Goal: Task Accomplishment & Management: Use online tool/utility

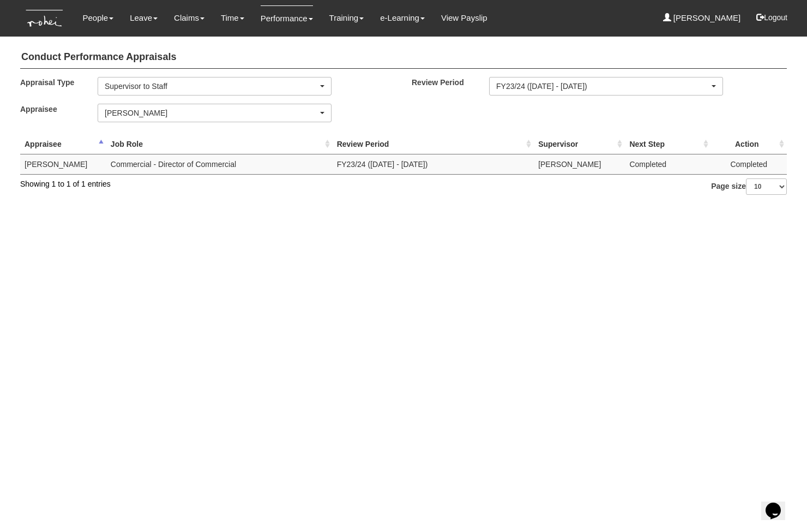
click at [216, 206] on html "Toggle navigation People Personal Information Staff Directory Leave Apply for L…" at bounding box center [403, 103] width 807 height 206
click at [199, 84] on link "Approve Claims" at bounding box center [209, 92] width 86 height 22
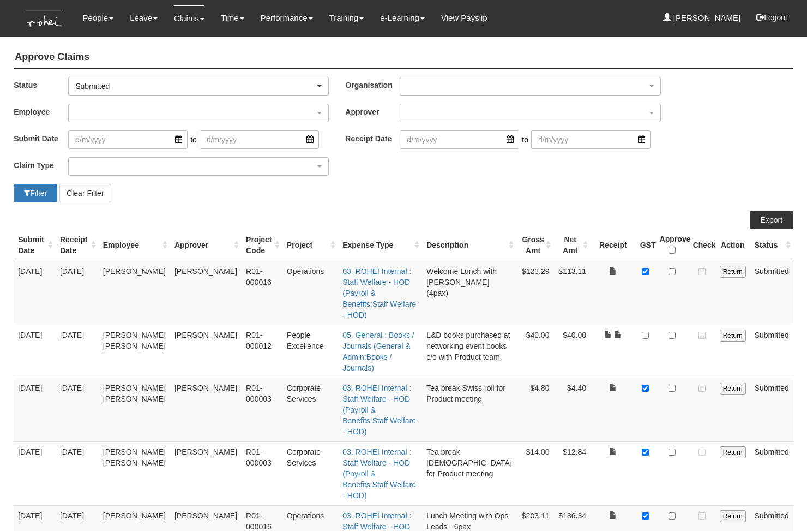
select select "50"
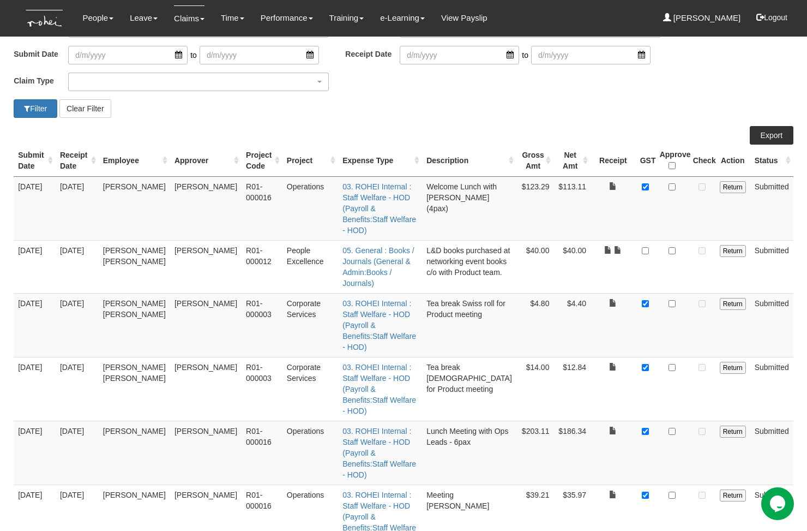
scroll to position [95, 0]
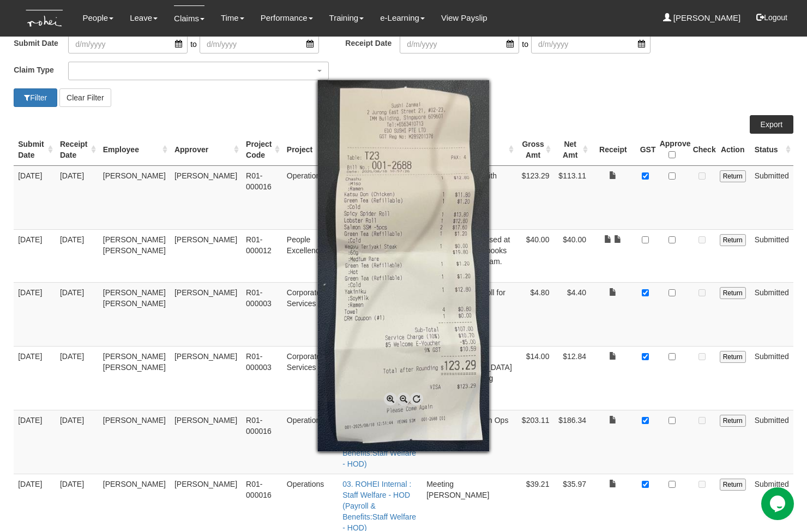
click at [637, 200] on div at bounding box center [403, 265] width 807 height 531
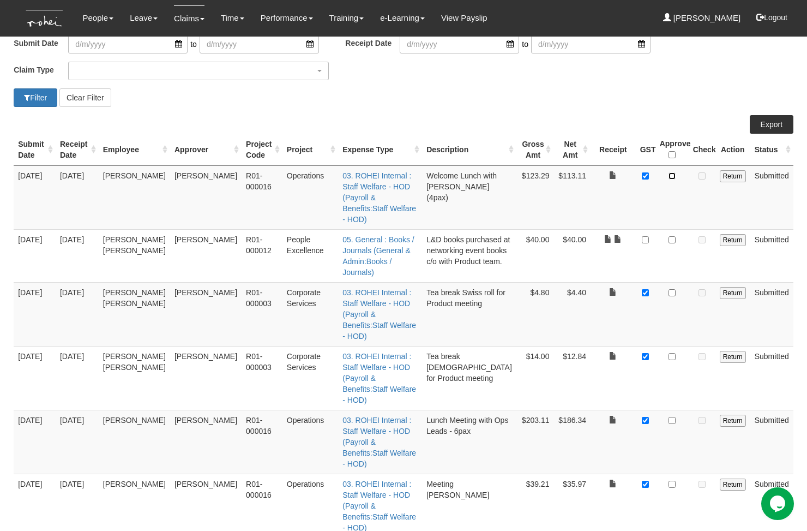
click at [674, 177] on input "checkbox" at bounding box center [671, 175] width 7 height 7
checkbox input "true"
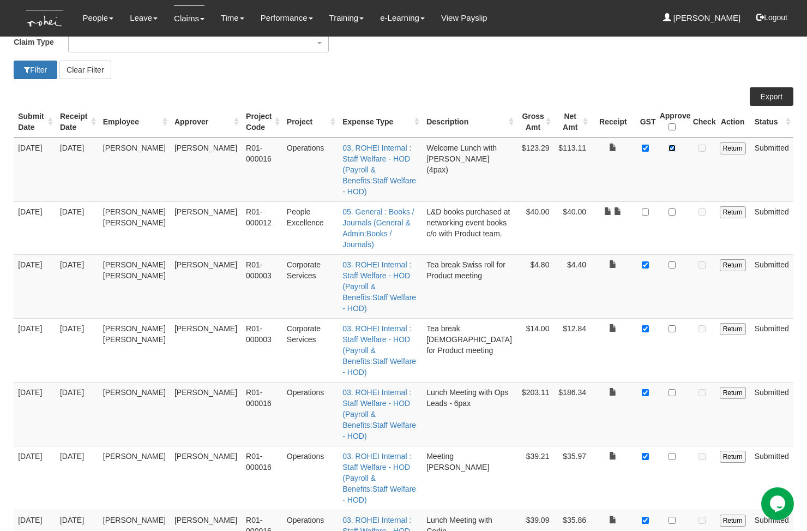
scroll to position [131, 0]
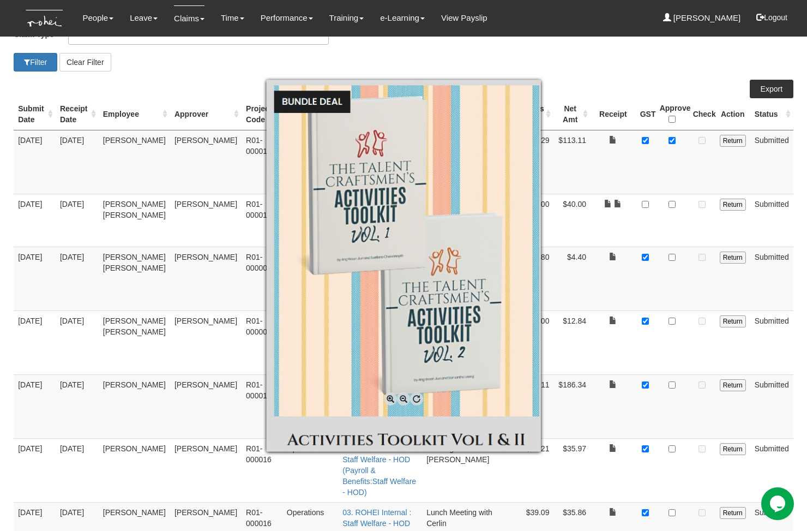
click at [625, 200] on div at bounding box center [403, 265] width 807 height 531
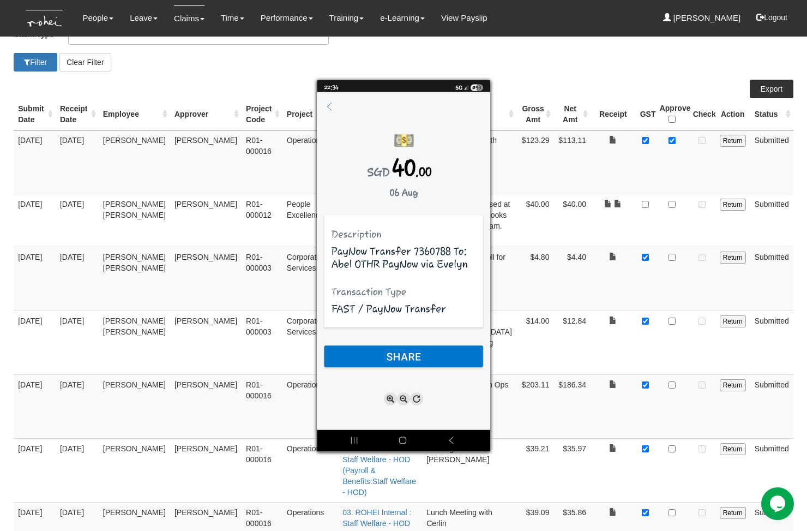
click at [624, 201] on div at bounding box center [403, 265] width 807 height 531
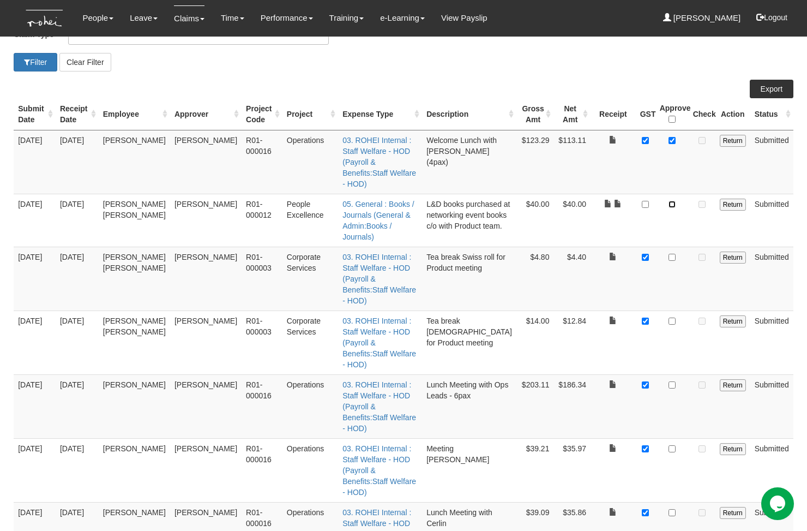
click at [674, 201] on input "checkbox" at bounding box center [671, 204] width 7 height 7
checkbox input "true"
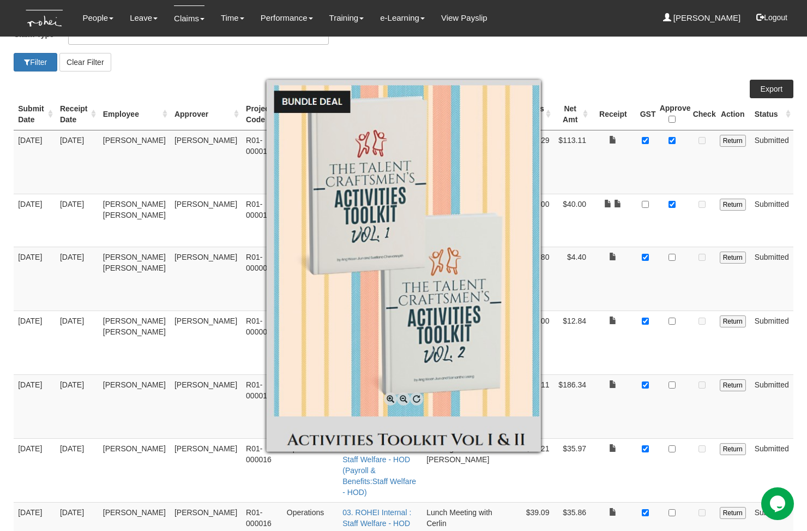
click at [605, 200] on div at bounding box center [403, 265] width 807 height 531
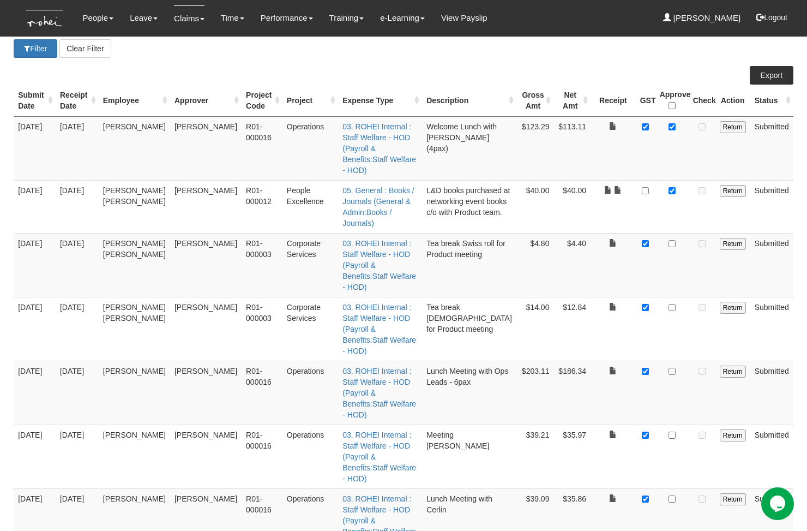
scroll to position [147, 0]
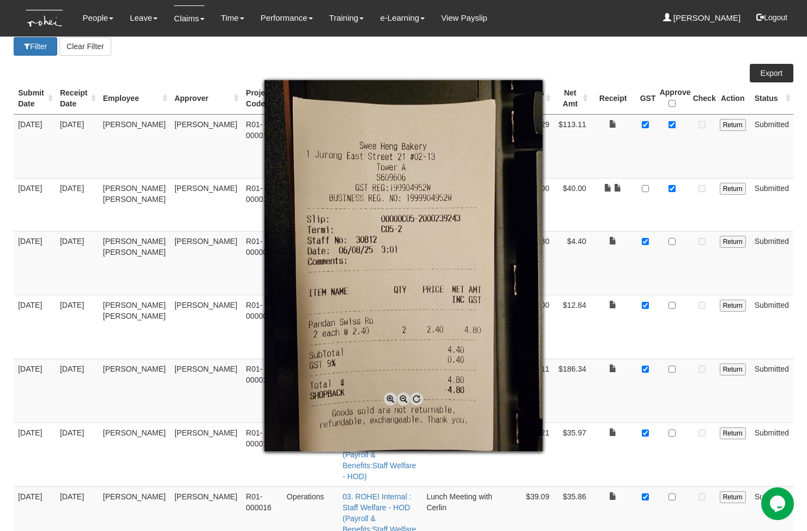
click at [641, 228] on div at bounding box center [403, 265] width 807 height 531
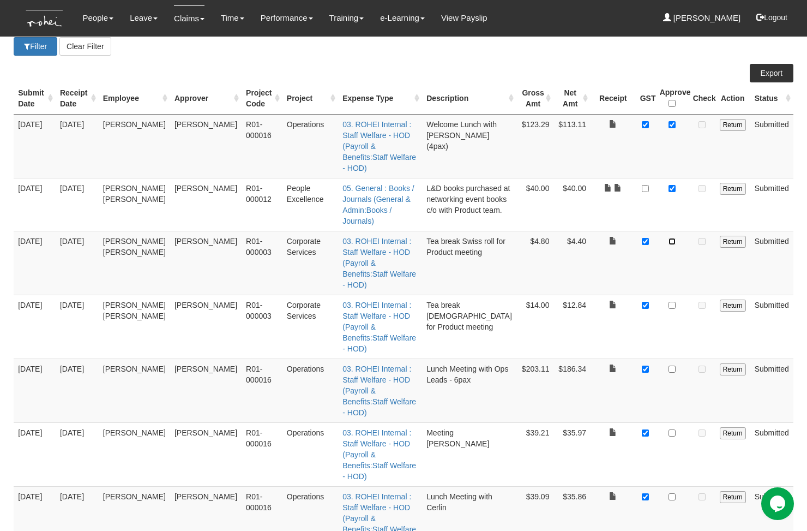
click at [673, 238] on input "checkbox" at bounding box center [671, 241] width 7 height 7
checkbox input "true"
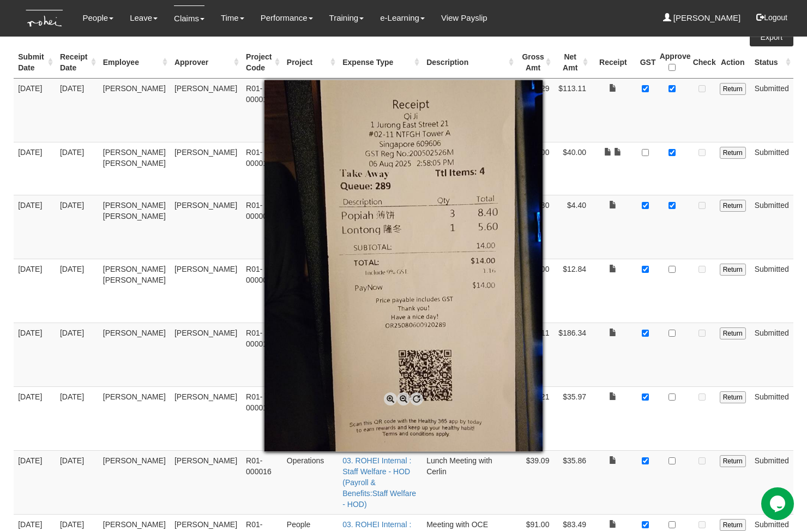
click at [623, 193] on div at bounding box center [403, 265] width 807 height 531
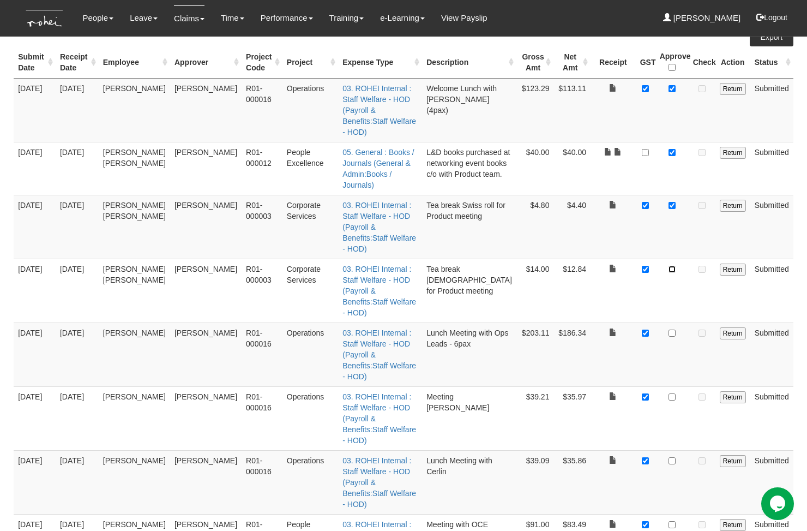
click at [672, 266] on input "checkbox" at bounding box center [671, 269] width 7 height 7
checkbox input "true"
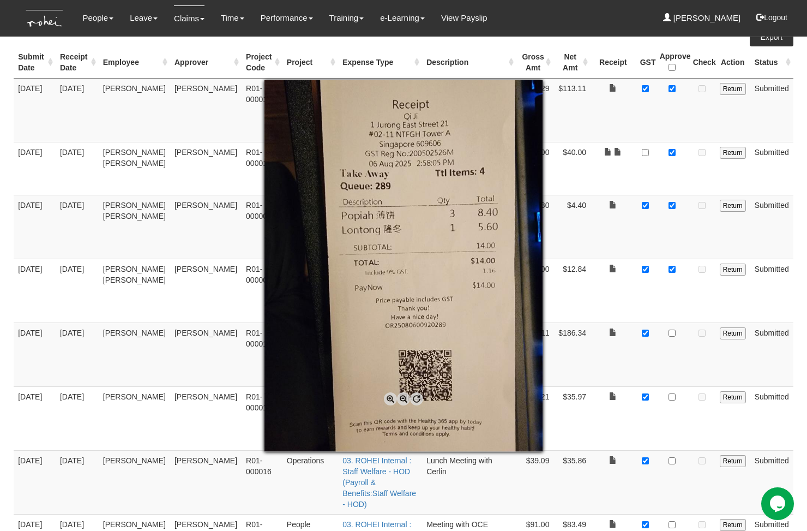
click at [628, 236] on div at bounding box center [403, 265] width 807 height 531
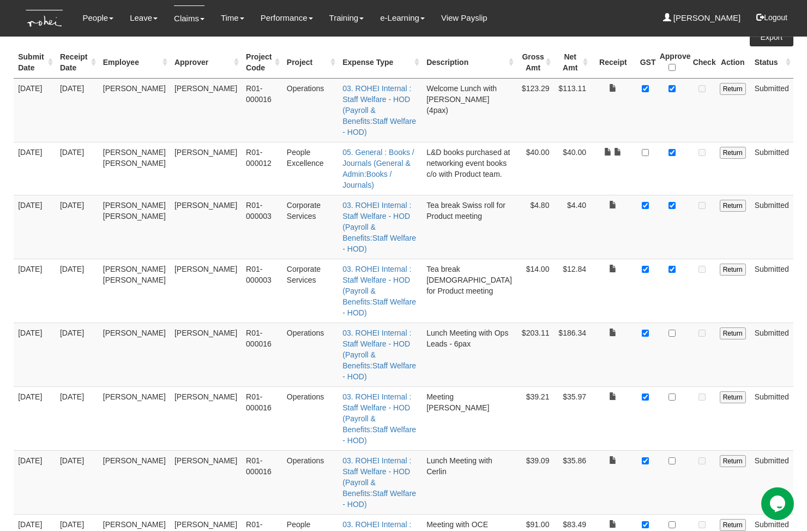
scroll to position [213, 0]
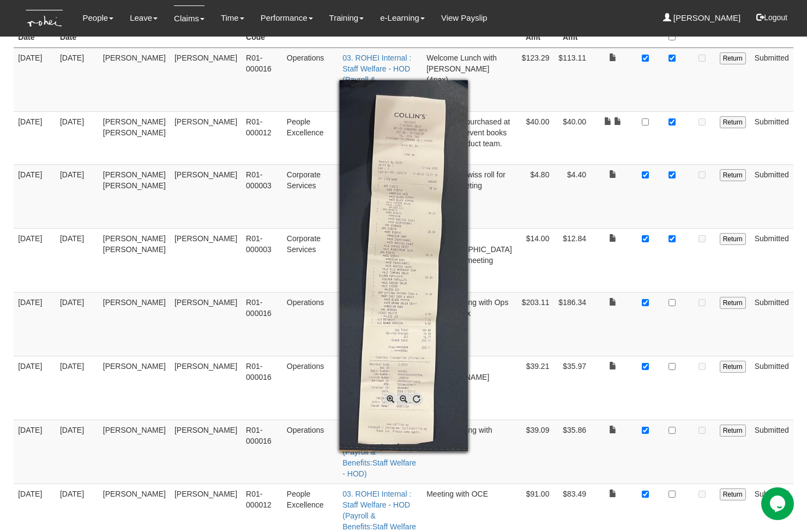
click at [652, 243] on div at bounding box center [403, 265] width 807 height 531
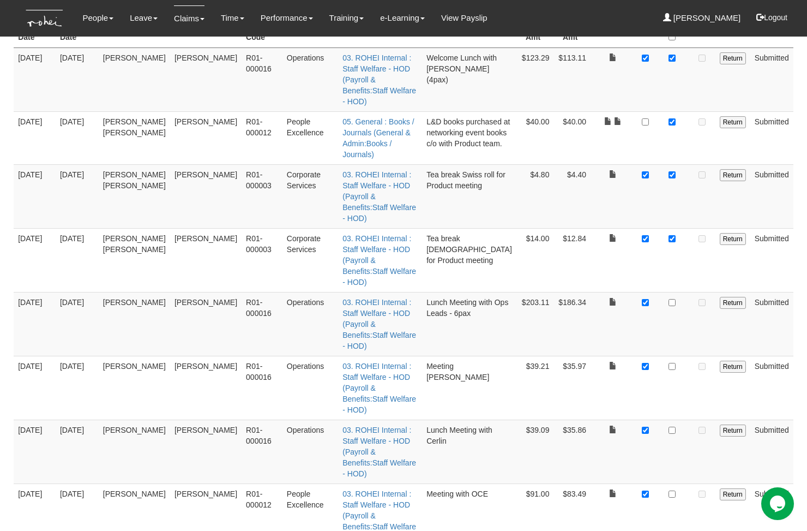
click at [668, 292] on td at bounding box center [671, 324] width 33 height 64
click at [675, 299] on input "checkbox" at bounding box center [671, 302] width 7 height 7
checkbox input "true"
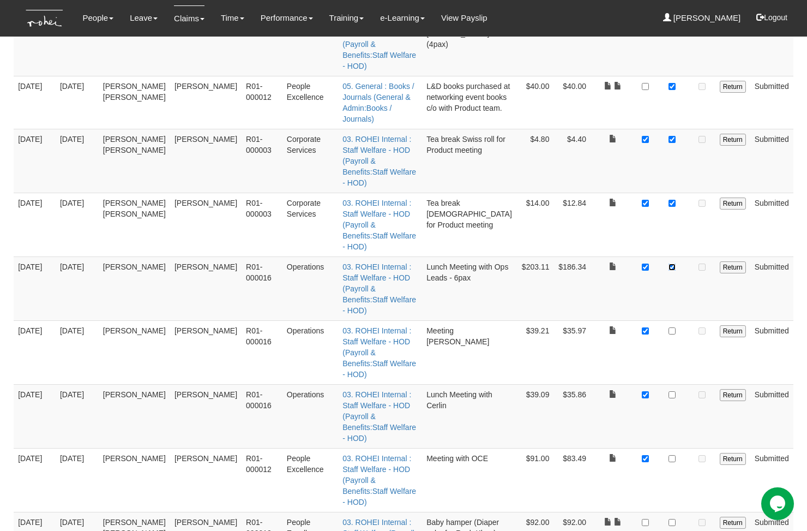
scroll to position [251, 0]
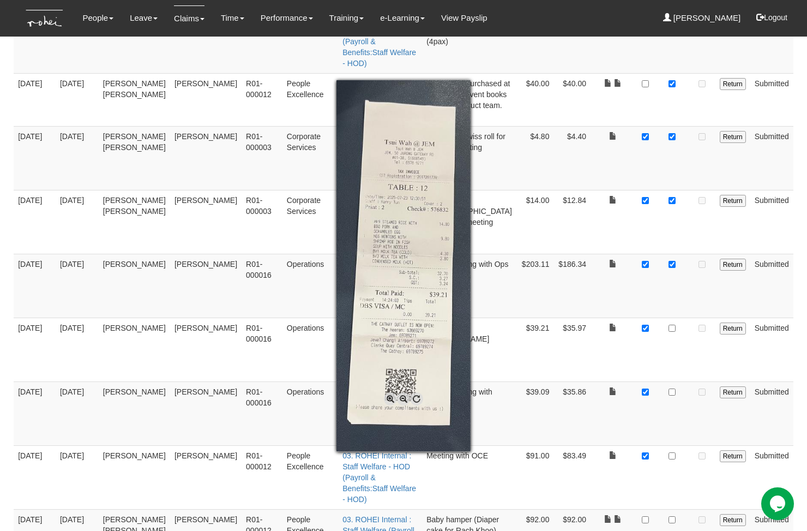
click at [626, 243] on div at bounding box center [403, 265] width 807 height 531
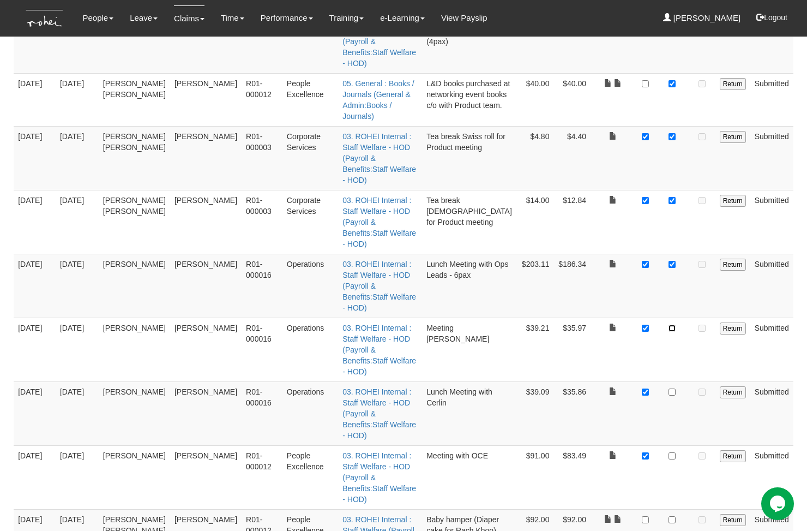
click at [673, 324] on input "checkbox" at bounding box center [671, 327] width 7 height 7
checkbox input "true"
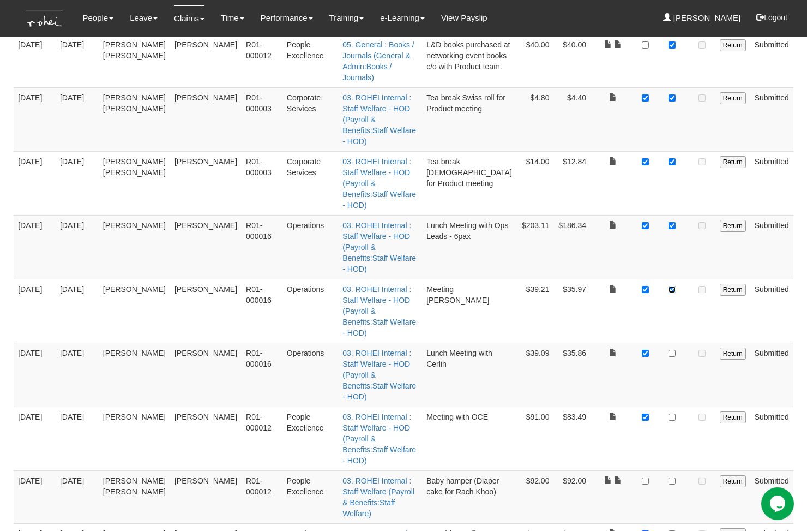
scroll to position [291, 0]
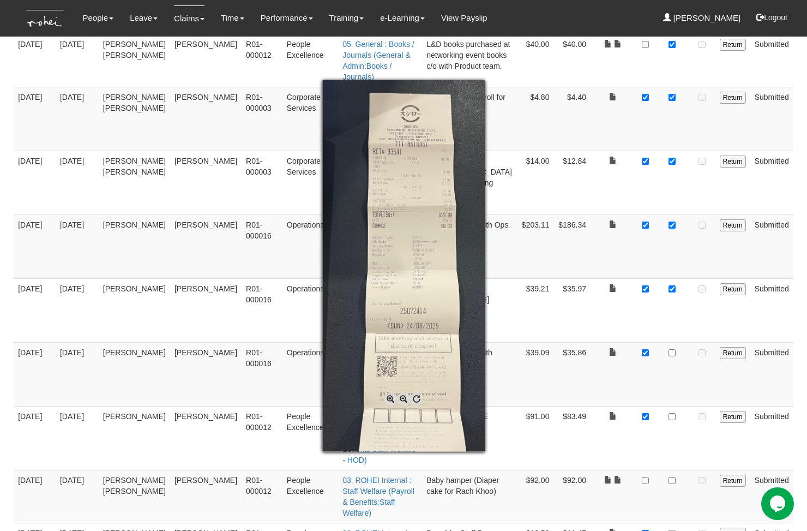
click at [639, 255] on div at bounding box center [403, 265] width 807 height 531
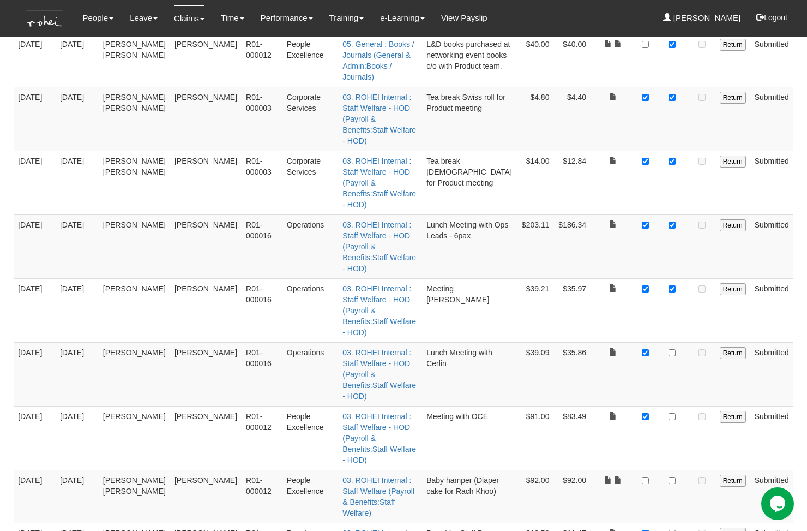
click at [673, 342] on td at bounding box center [671, 374] width 33 height 64
click at [677, 342] on td at bounding box center [671, 374] width 33 height 64
click at [671, 349] on input "checkbox" at bounding box center [671, 352] width 7 height 7
checkbox input "true"
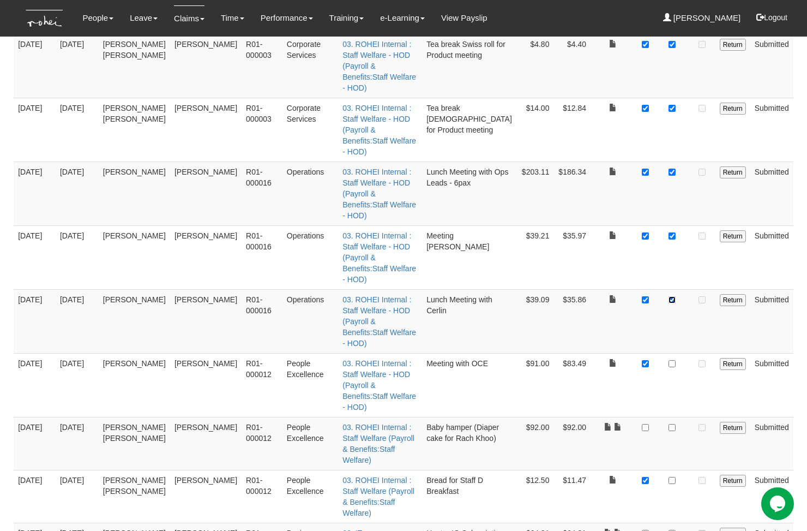
scroll to position [345, 0]
click at [667, 352] on td at bounding box center [671, 384] width 33 height 64
click at [673, 359] on input "checkbox" at bounding box center [671, 362] width 7 height 7
checkbox input "true"
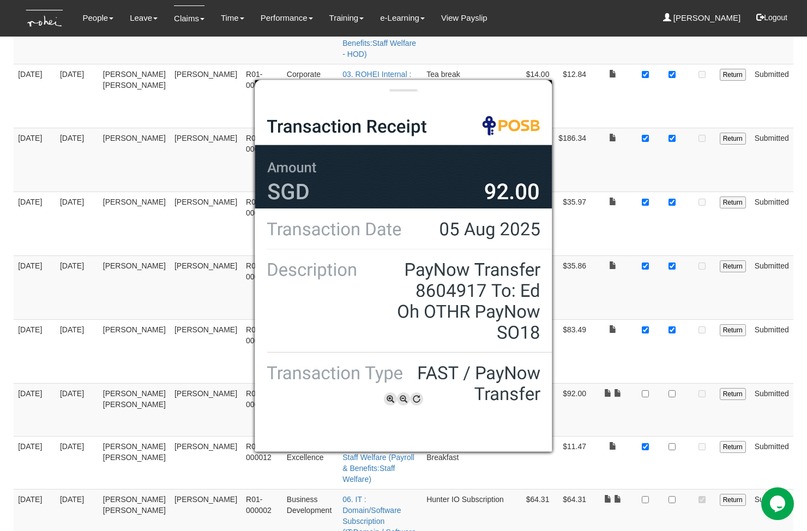
click at [648, 254] on div at bounding box center [403, 265] width 807 height 531
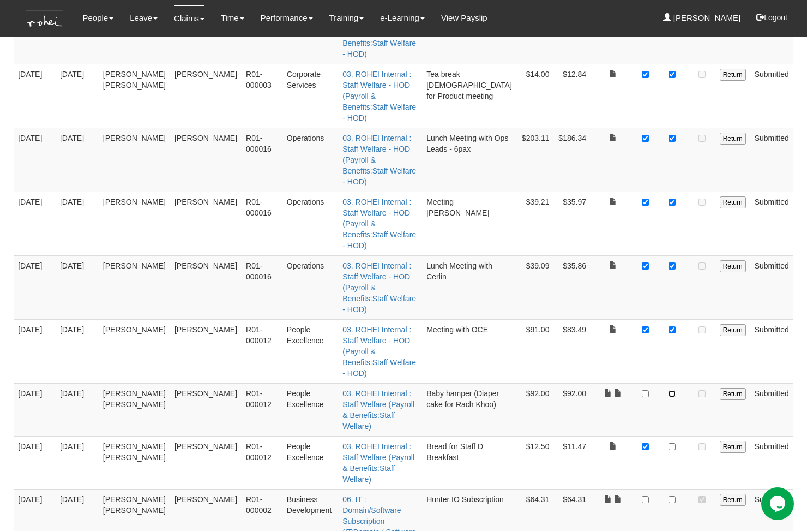
click at [672, 390] on input "checkbox" at bounding box center [671, 393] width 7 height 7
checkbox input "true"
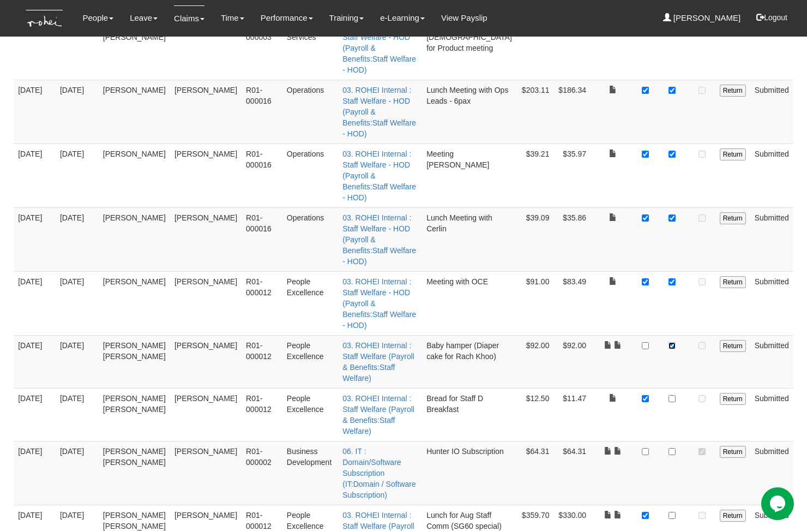
scroll to position [430, 0]
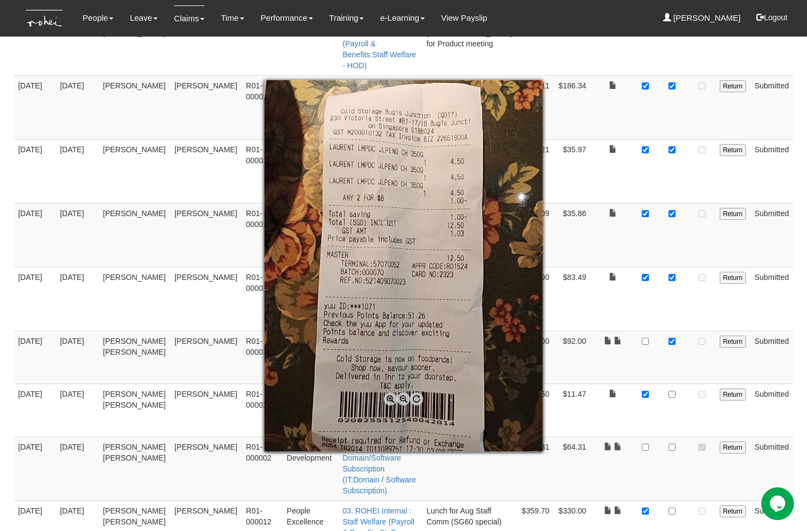
click at [622, 233] on div at bounding box center [403, 265] width 807 height 531
click at [636, 234] on div at bounding box center [403, 265] width 807 height 531
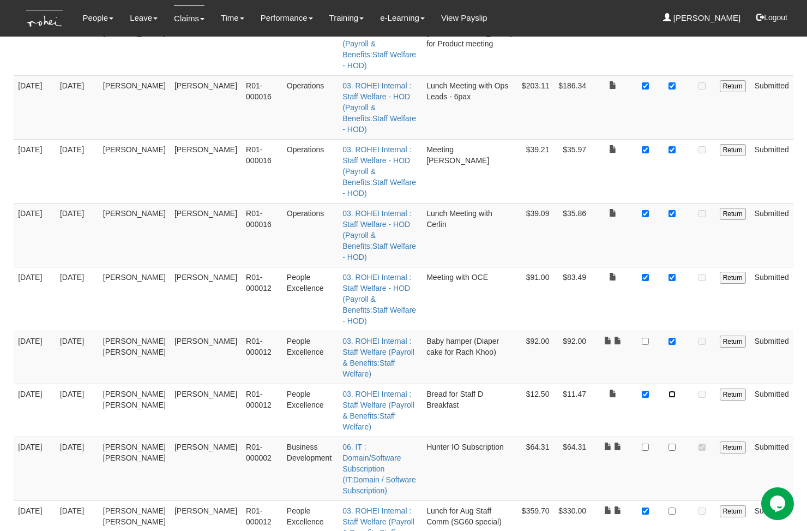
click at [674, 390] on input "checkbox" at bounding box center [671, 393] width 7 height 7
checkbox input "true"
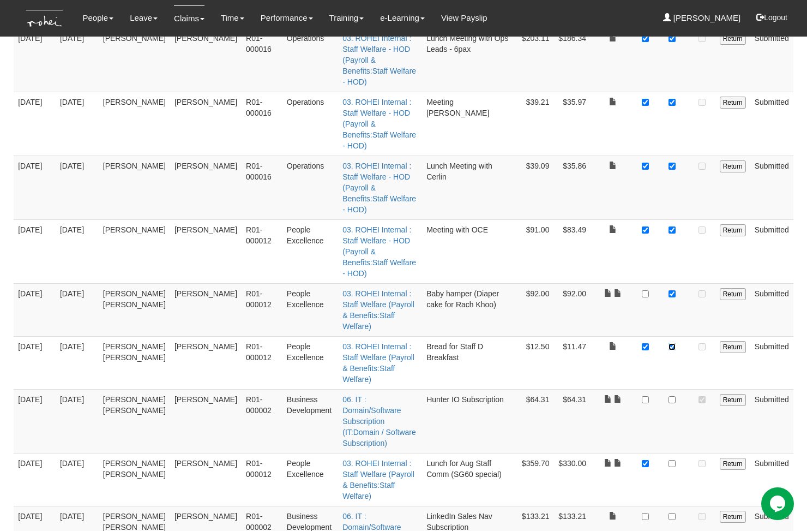
scroll to position [478, 0]
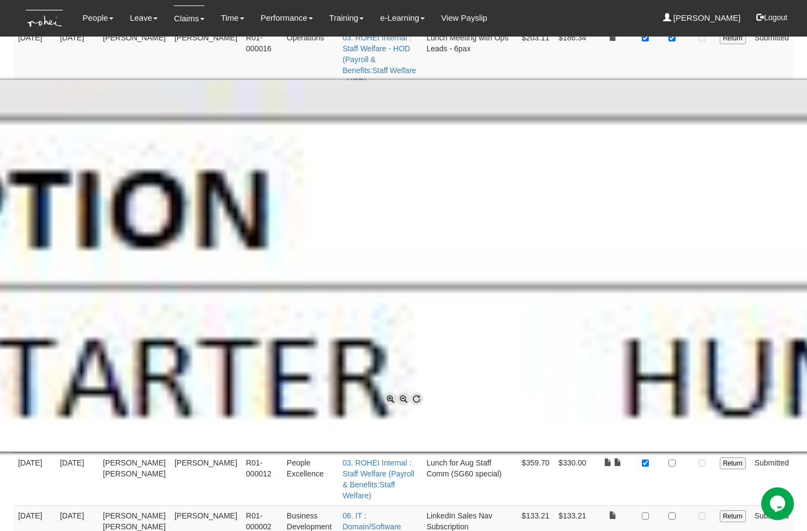
click at [550, 62] on div at bounding box center [403, 265] width 807 height 531
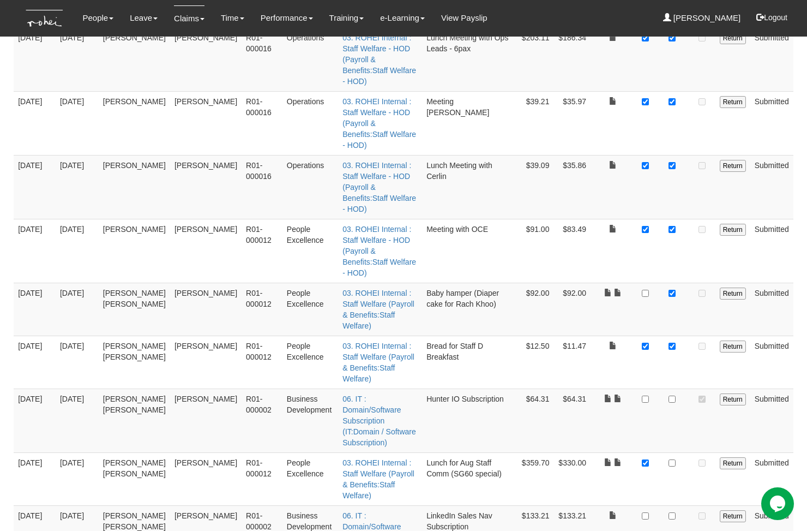
click at [652, 388] on td at bounding box center [646, 420] width 20 height 64
click at [673, 395] on input "checkbox" at bounding box center [671, 398] width 7 height 7
checkbox input "true"
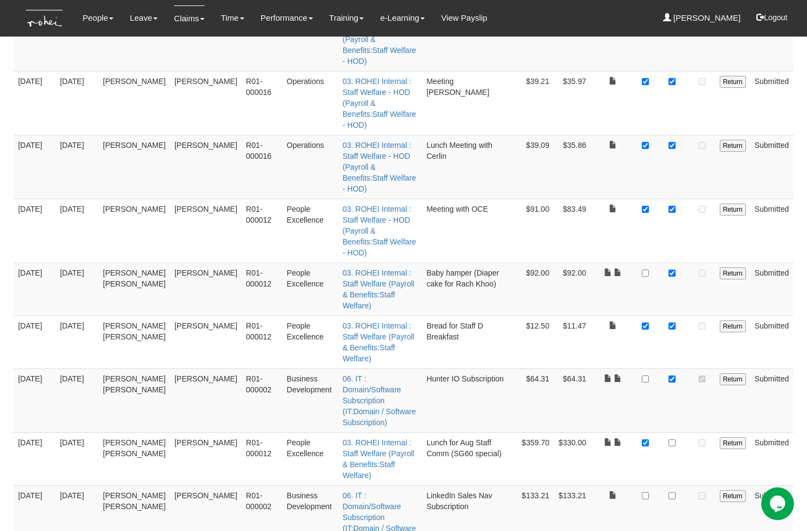
click at [665, 432] on td at bounding box center [671, 458] width 33 height 53
click at [673, 439] on input "checkbox" at bounding box center [671, 442] width 7 height 7
checkbox input "true"
click at [672, 432] on td at bounding box center [671, 458] width 33 height 53
click at [673, 485] on td at bounding box center [671, 517] width 33 height 64
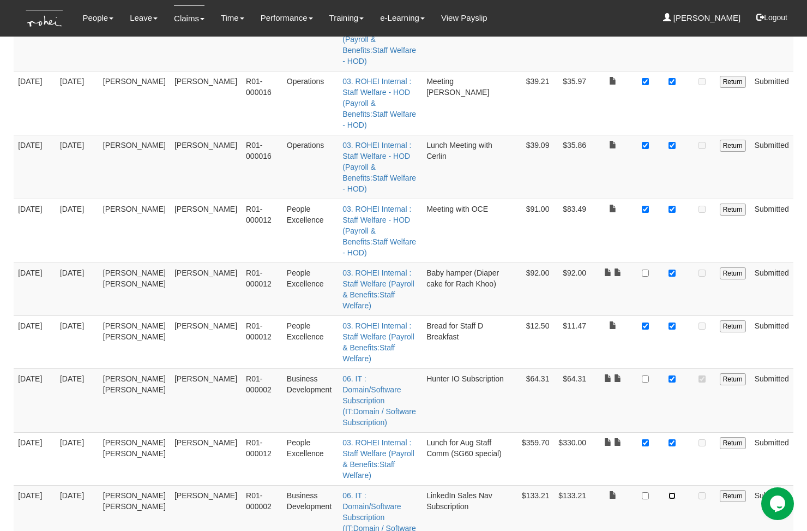
click at [672, 492] on input "checkbox" at bounding box center [671, 495] width 7 height 7
checkbox input "true"
click at [646, 492] on input "checkbox" at bounding box center [645, 495] width 7 height 7
checkbox input "true"
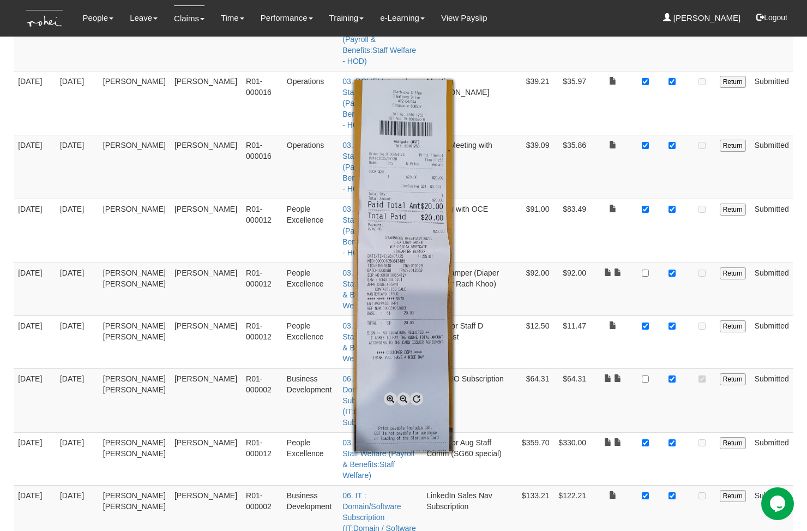
click at [633, 317] on div at bounding box center [403, 265] width 807 height 531
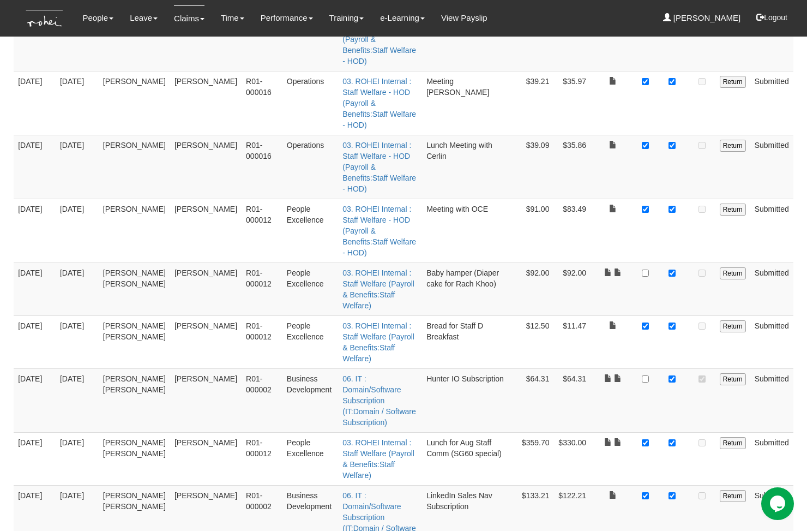
checkbox input "true"
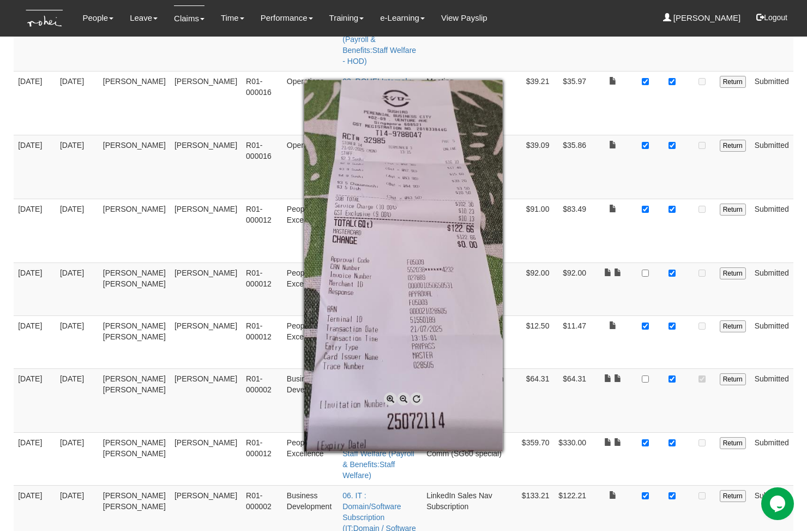
click at [649, 365] on div at bounding box center [403, 265] width 807 height 531
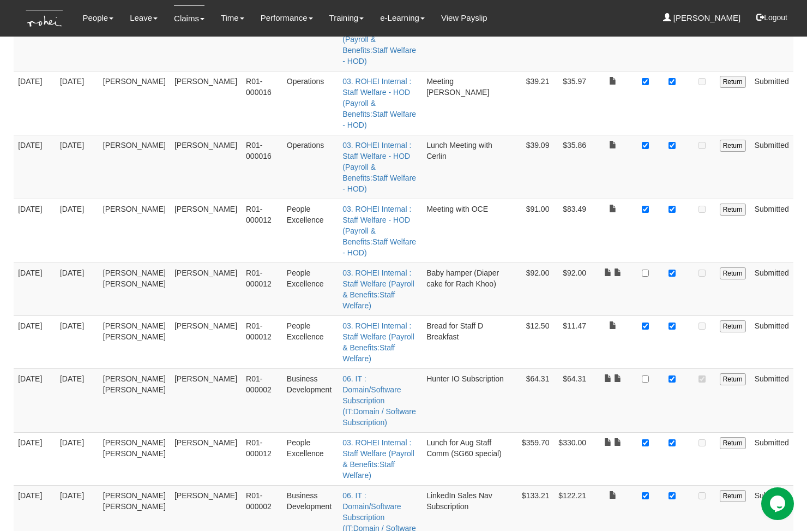
checkbox input "true"
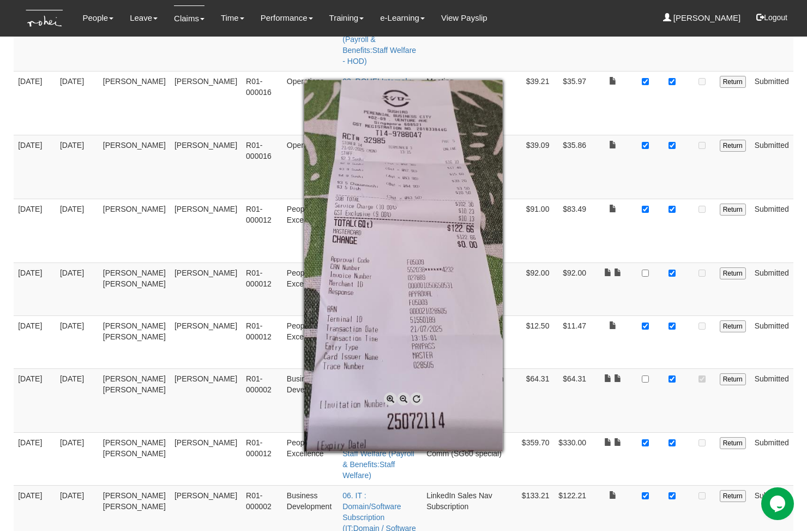
click at [618, 380] on div at bounding box center [403, 265] width 807 height 531
click at [622, 408] on div at bounding box center [403, 265] width 807 height 531
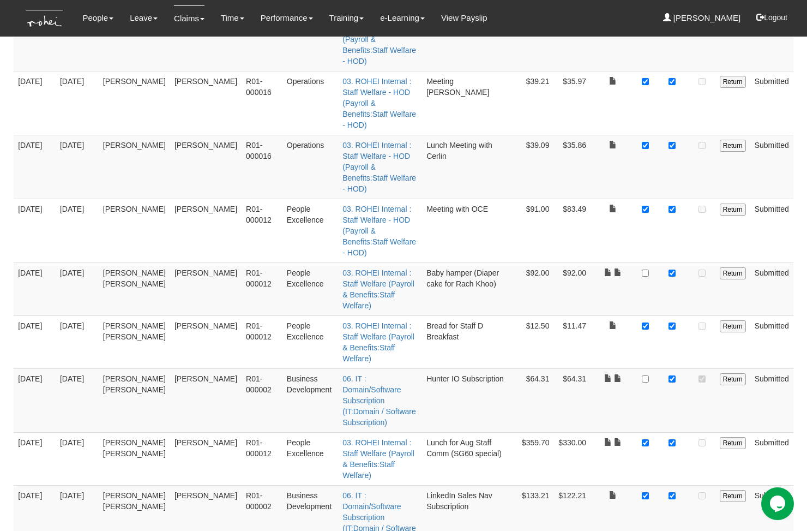
checkbox input "true"
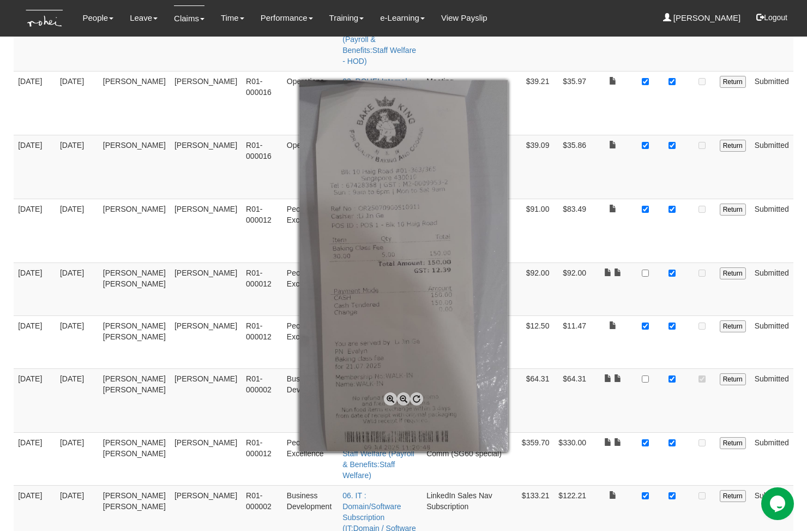
click at [660, 430] on div at bounding box center [403, 265] width 807 height 531
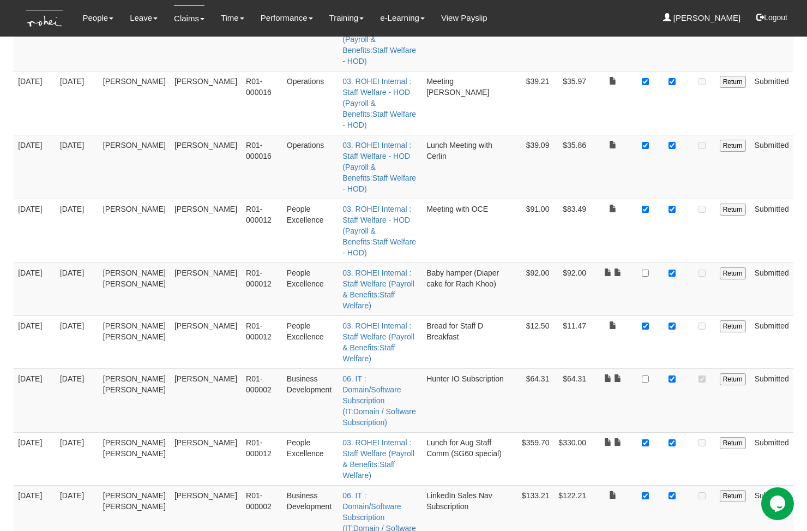
checkbox input "true"
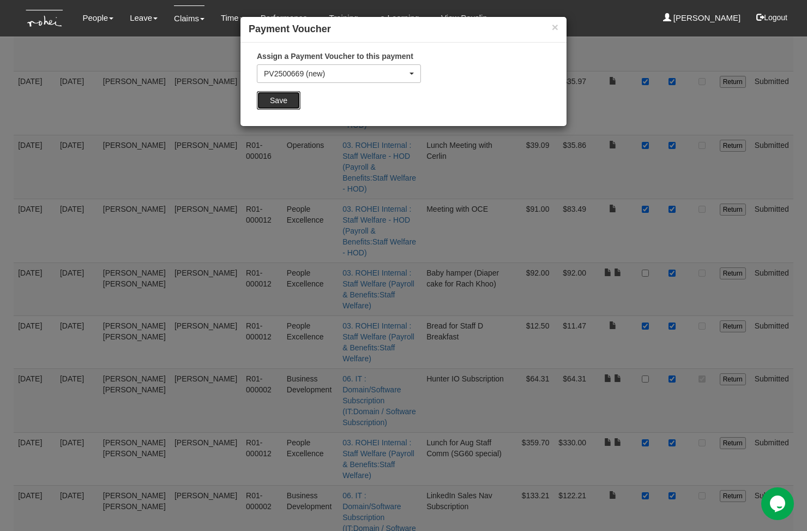
click at [274, 103] on input "Save" at bounding box center [279, 100] width 44 height 19
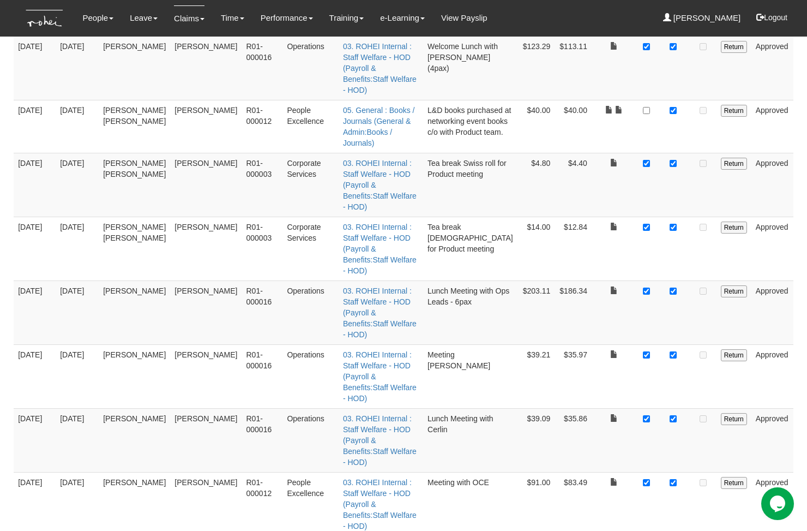
scroll to position [0, 0]
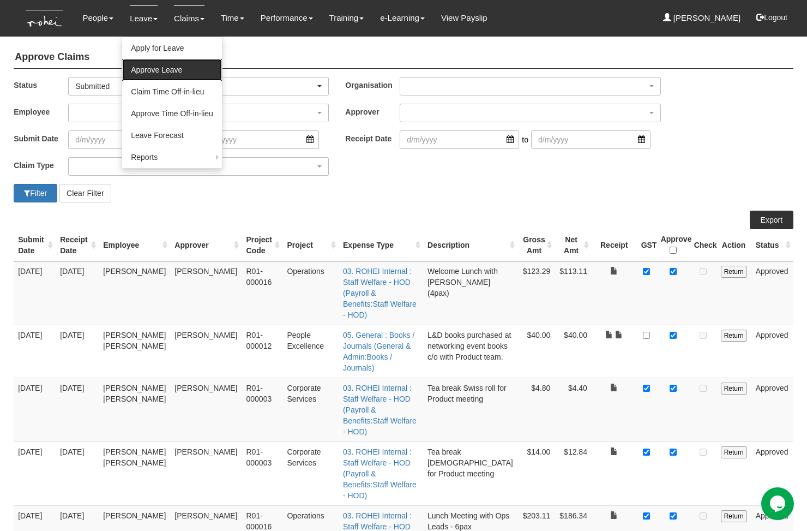
click at [171, 69] on link "Approve Leave" at bounding box center [172, 70] width 100 height 22
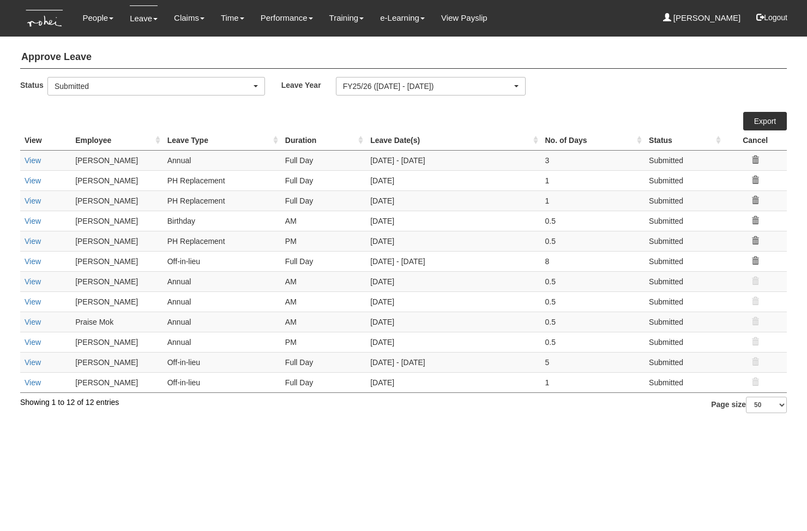
select select "50"
click at [34, 378] on link "View" at bounding box center [33, 382] width 16 height 9
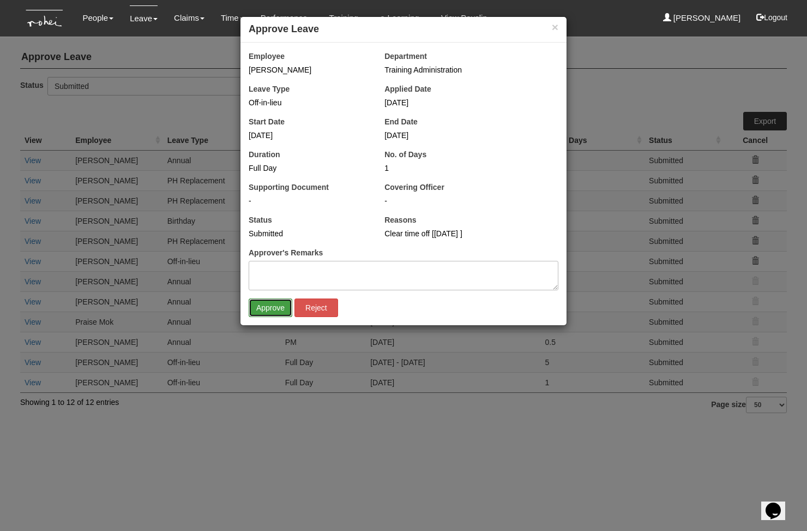
click at [266, 309] on input "Approve" at bounding box center [271, 307] width 44 height 19
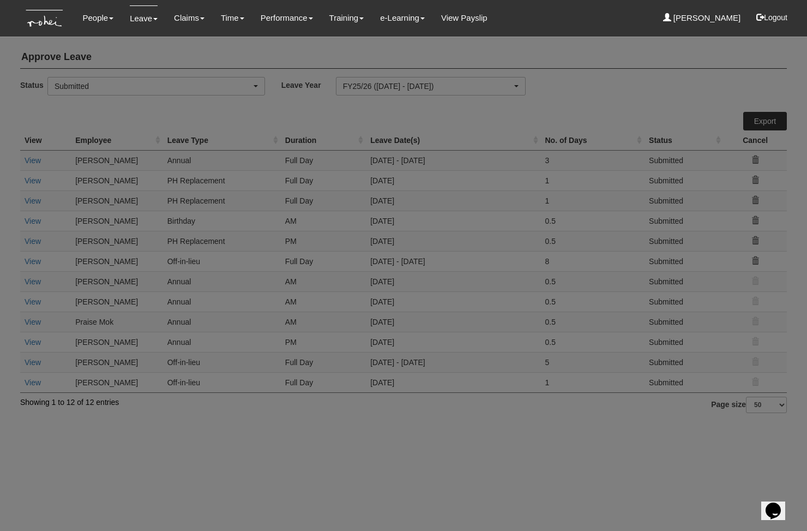
select select "50"
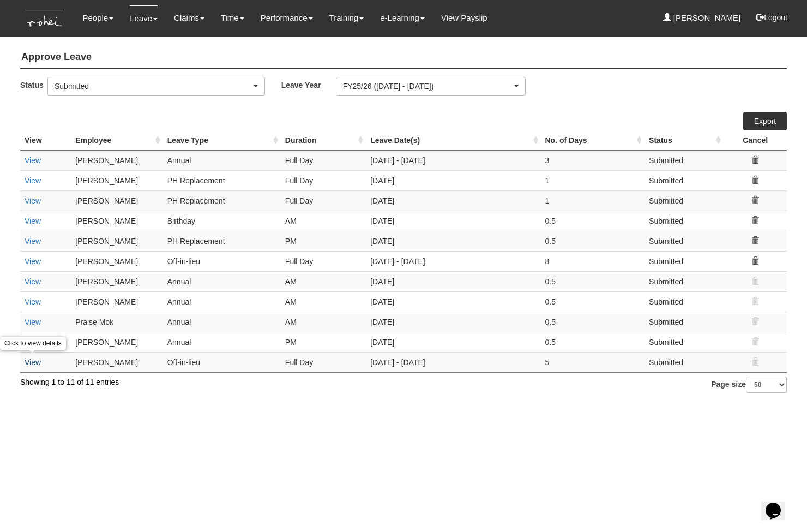
click at [34, 359] on link "View" at bounding box center [33, 362] width 16 height 9
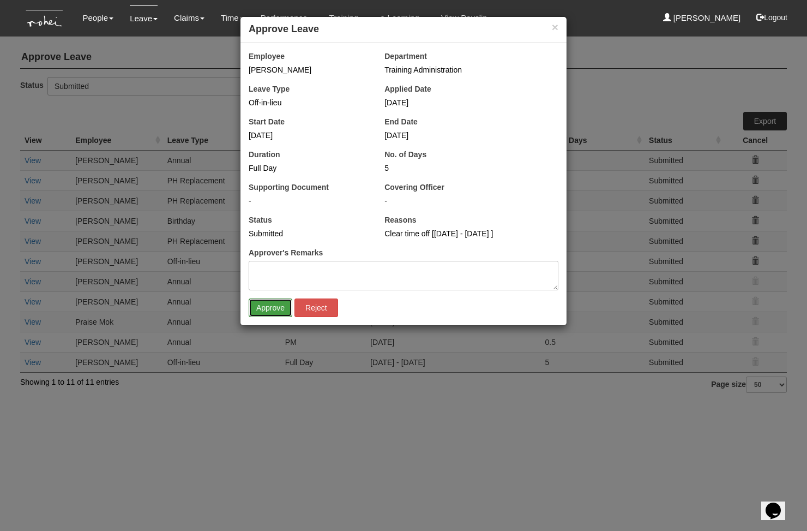
click at [281, 308] on input "Approve" at bounding box center [271, 307] width 44 height 19
select select "50"
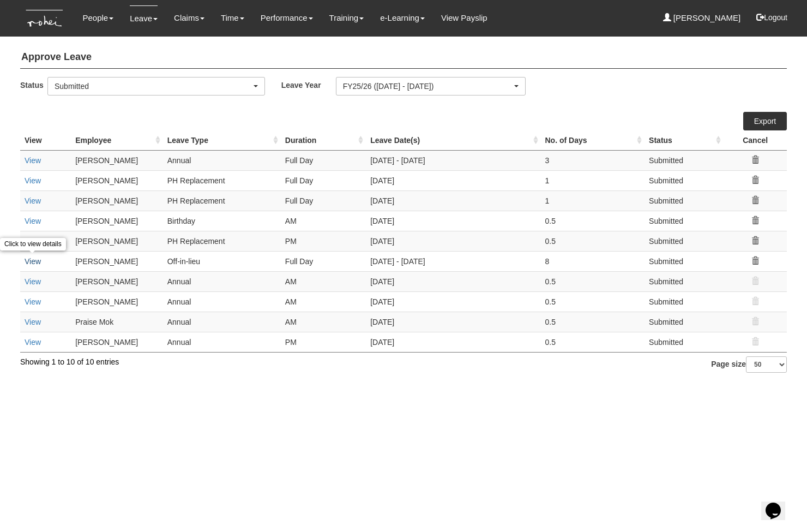
click at [31, 263] on link "View" at bounding box center [33, 261] width 16 height 9
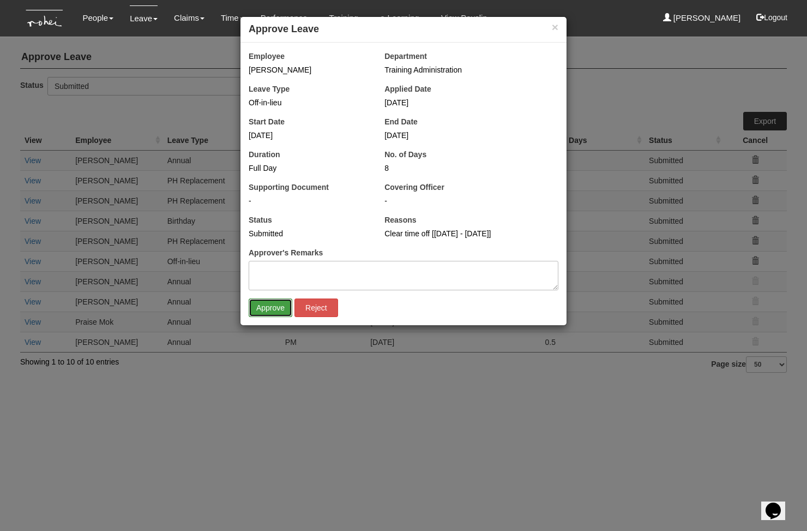
click at [255, 314] on input "Approve" at bounding box center [271, 307] width 44 height 19
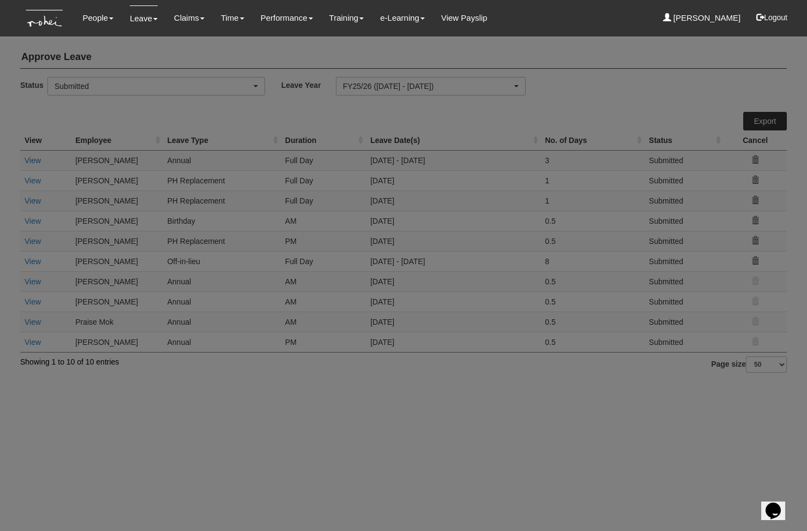
select select "50"
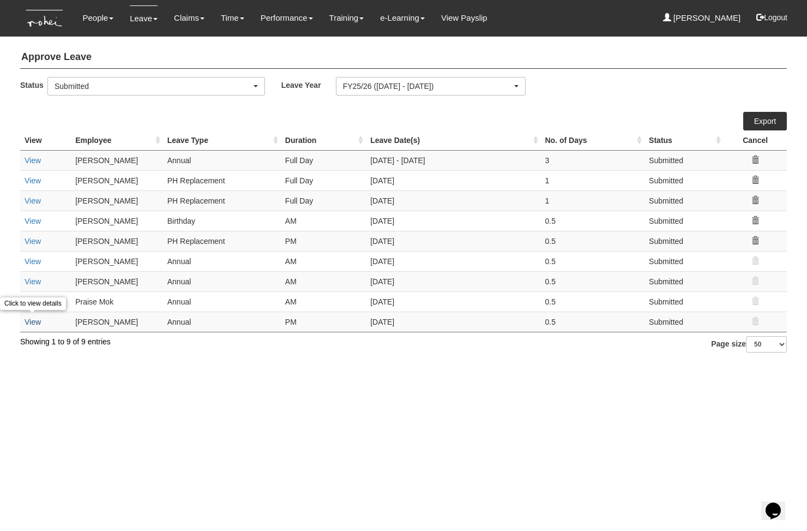
click at [39, 322] on link "View" at bounding box center [33, 321] width 16 height 9
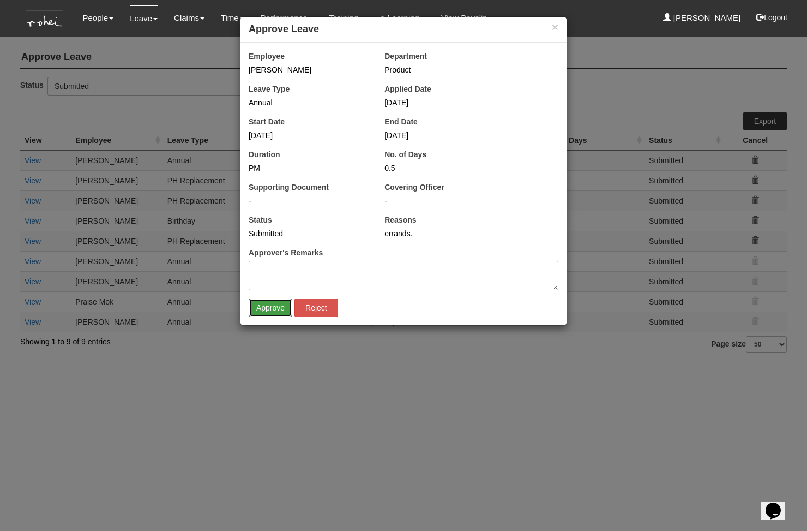
click at [273, 311] on input "Approve" at bounding box center [271, 307] width 44 height 19
select select "50"
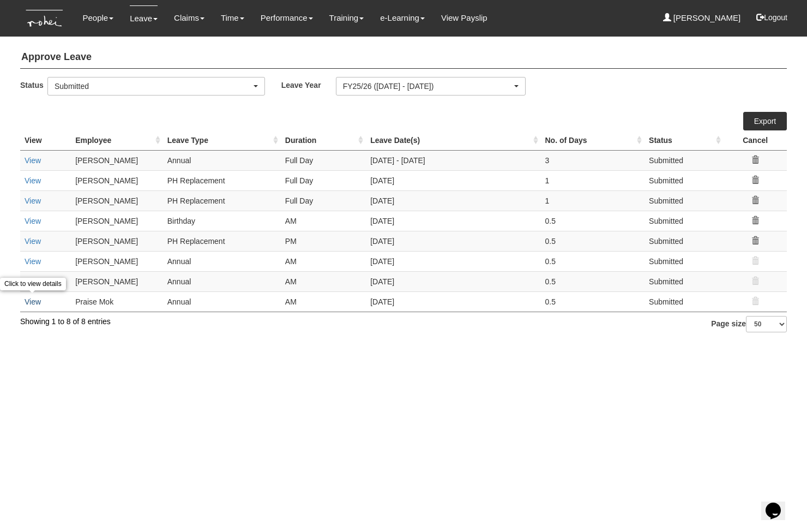
click at [32, 303] on link "View" at bounding box center [33, 301] width 16 height 9
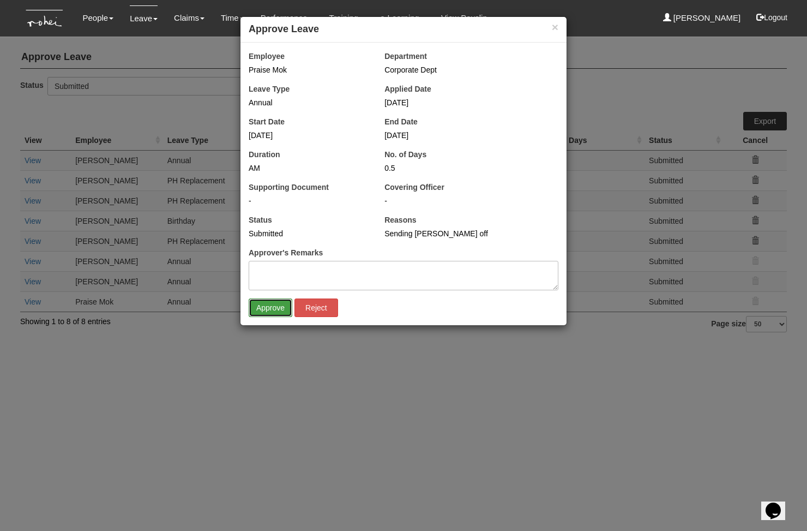
click at [273, 305] on input "Approve" at bounding box center [271, 307] width 44 height 19
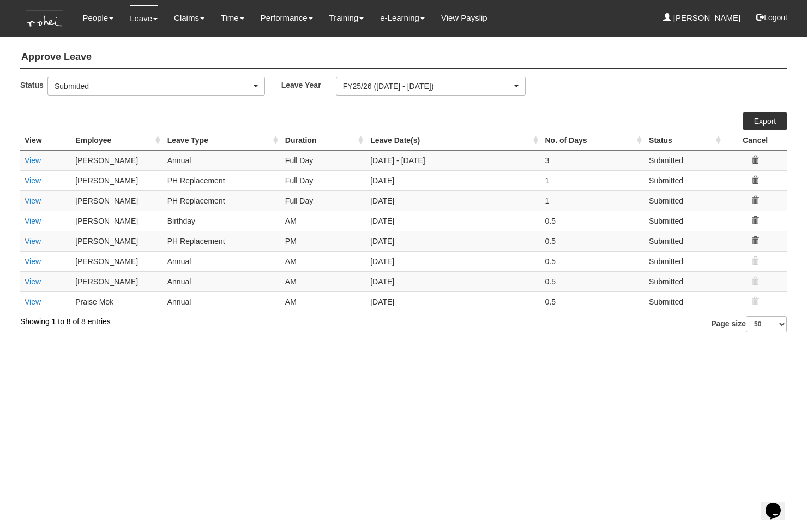
select select "50"
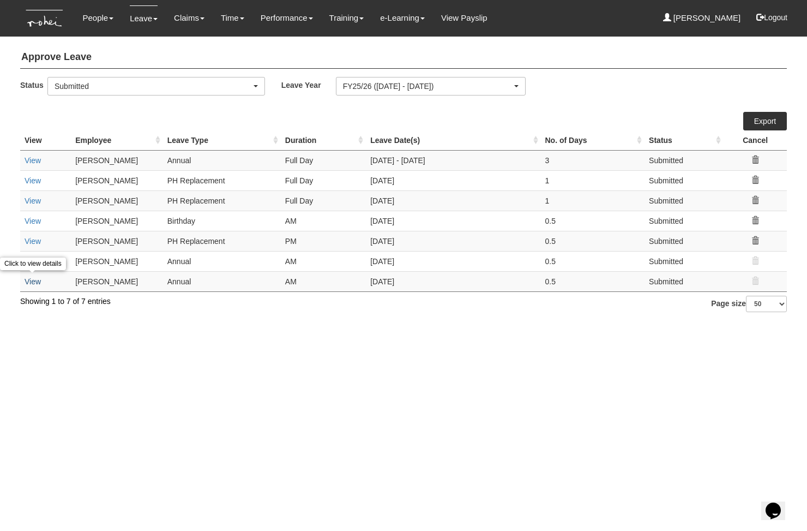
click at [33, 282] on link "View" at bounding box center [33, 281] width 16 height 9
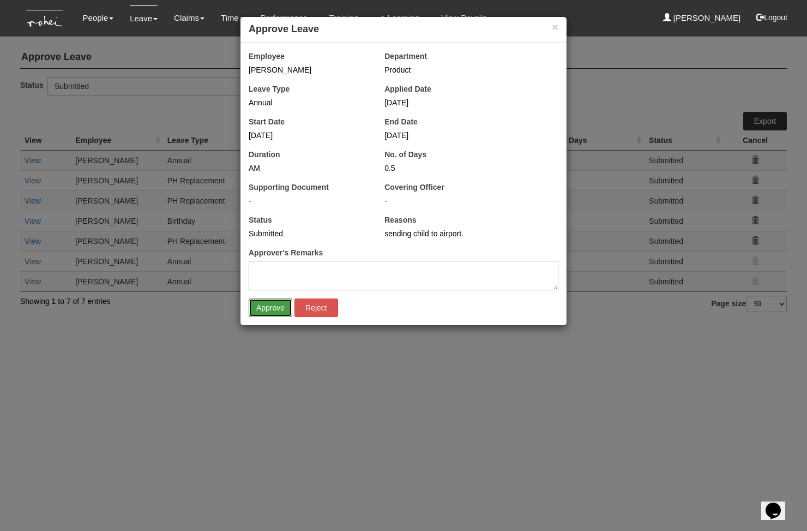
click at [263, 306] on input "Approve" at bounding box center [271, 307] width 44 height 19
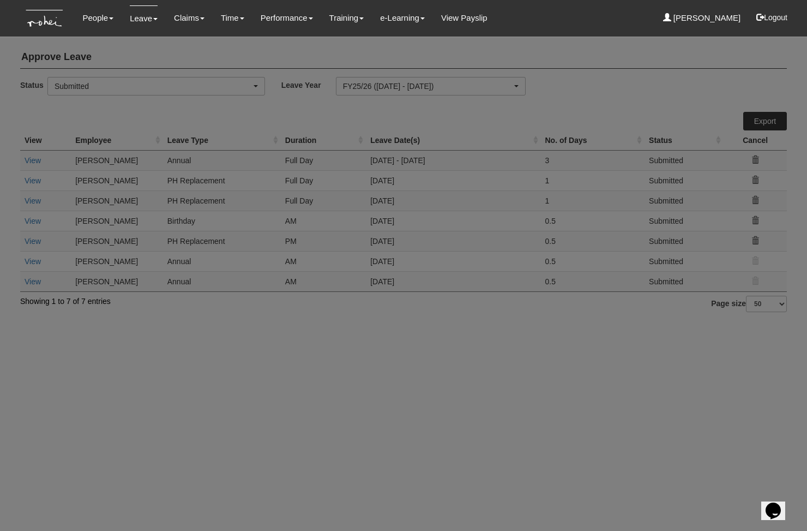
select select "50"
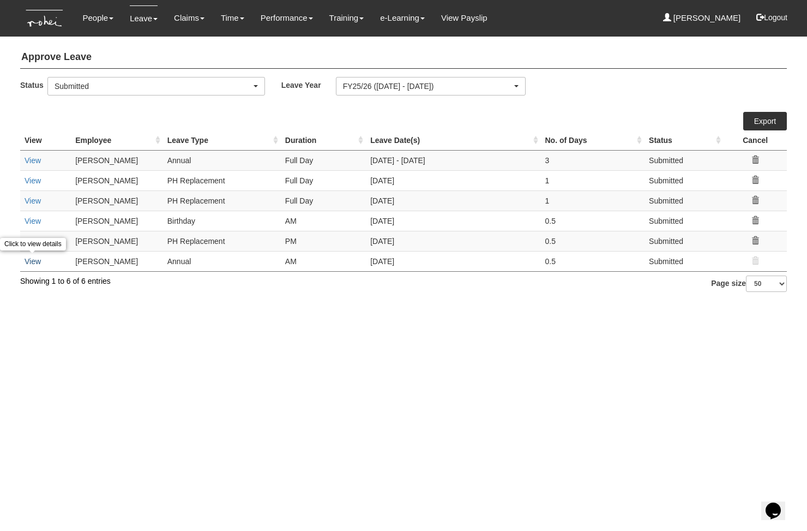
click at [35, 262] on link "View" at bounding box center [33, 261] width 16 height 9
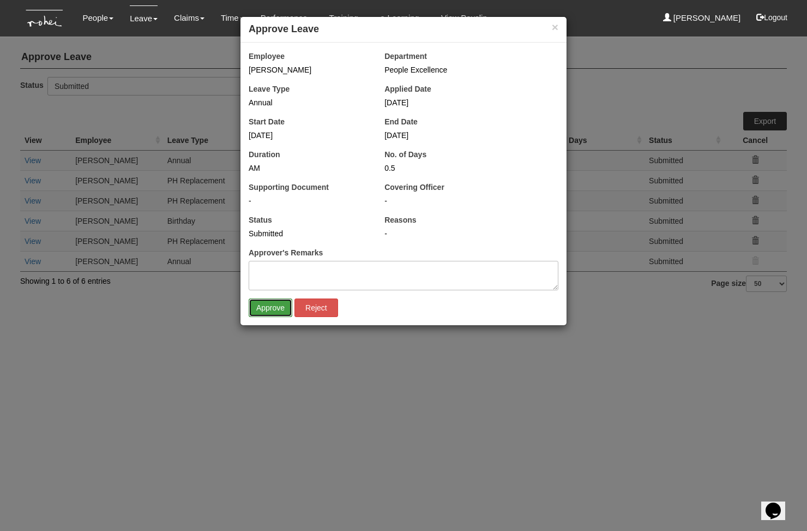
click at [269, 310] on input "Approve" at bounding box center [271, 307] width 44 height 19
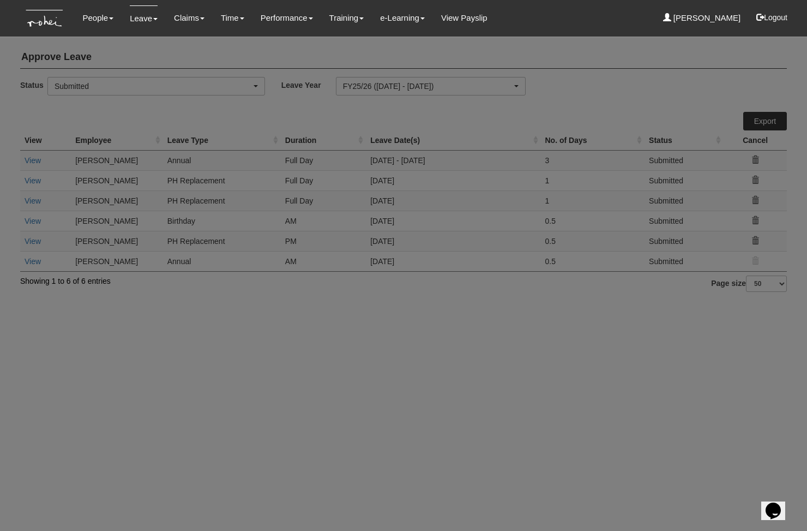
select select "50"
